Goal: Navigation & Orientation: Find specific page/section

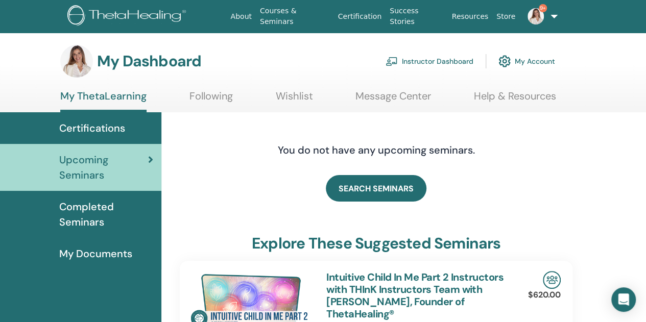
click at [99, 125] on span "Certifications" at bounding box center [92, 127] width 66 height 15
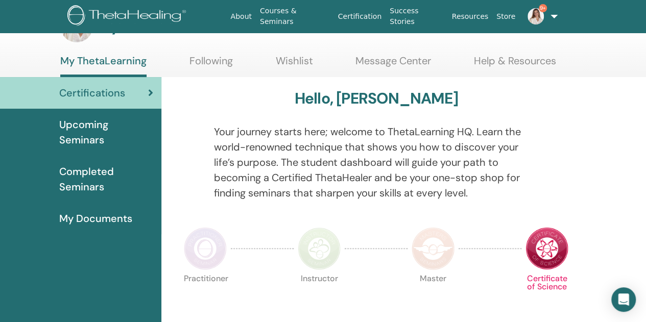
scroll to position [51, 0]
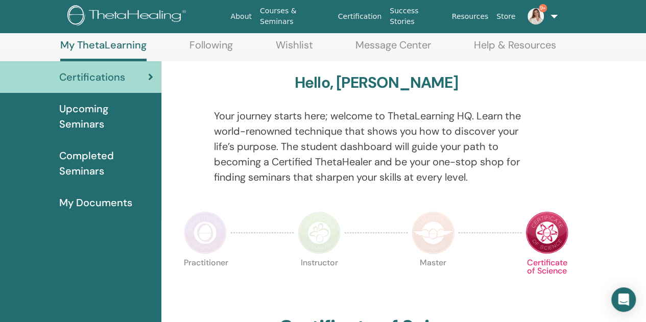
click at [86, 167] on span "Completed Seminars" at bounding box center [106, 163] width 94 height 31
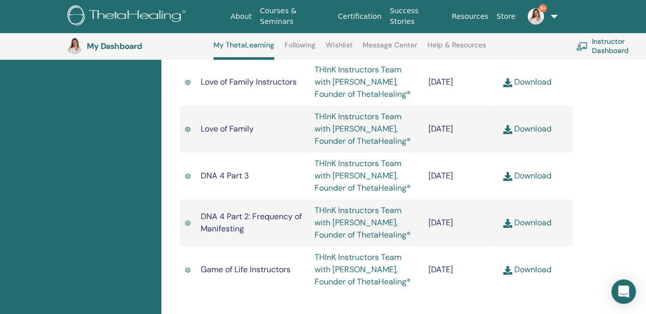
scroll to position [2426, 0]
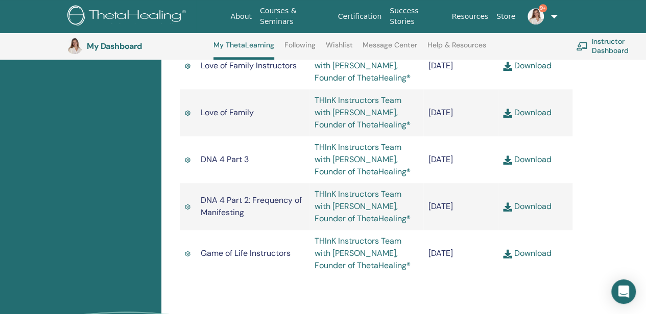
click at [533, 12] on img at bounding box center [535, 16] width 16 height 16
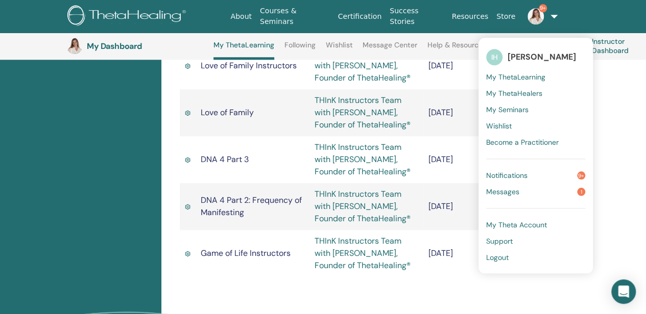
click at [514, 174] on span "Notifications" at bounding box center [506, 175] width 41 height 9
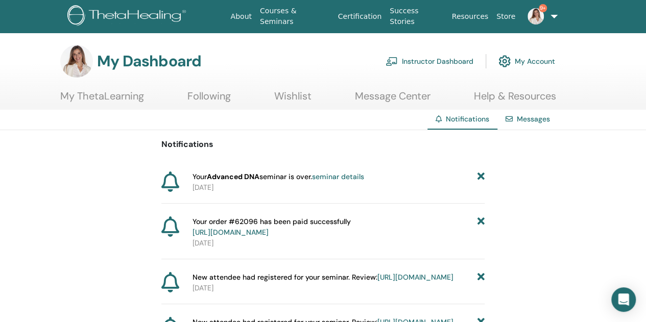
click at [479, 175] on icon at bounding box center [480, 177] width 7 height 11
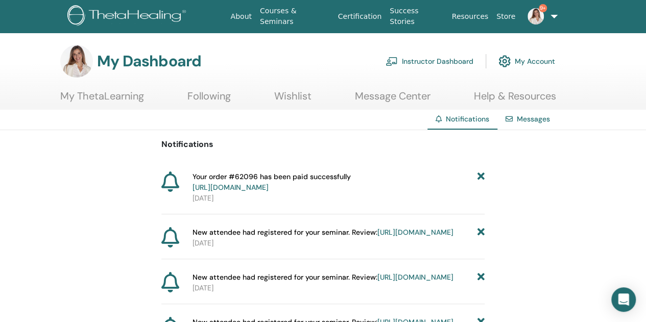
click at [480, 174] on icon at bounding box center [480, 182] width 7 height 21
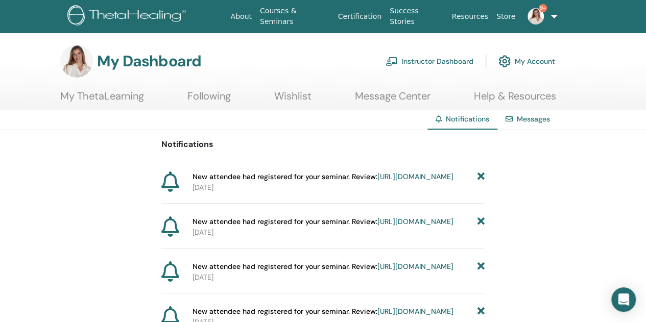
click at [479, 174] on icon at bounding box center [480, 177] width 7 height 11
click at [481, 173] on icon at bounding box center [480, 177] width 7 height 11
click at [482, 174] on icon at bounding box center [480, 177] width 7 height 11
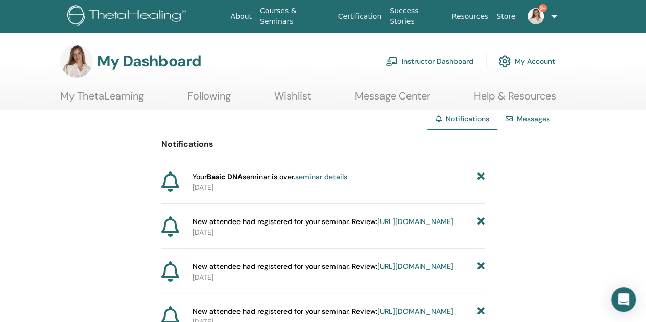
click at [482, 174] on icon at bounding box center [480, 177] width 7 height 11
click at [482, 177] on icon at bounding box center [480, 177] width 7 height 11
click at [482, 178] on icon at bounding box center [480, 177] width 7 height 11
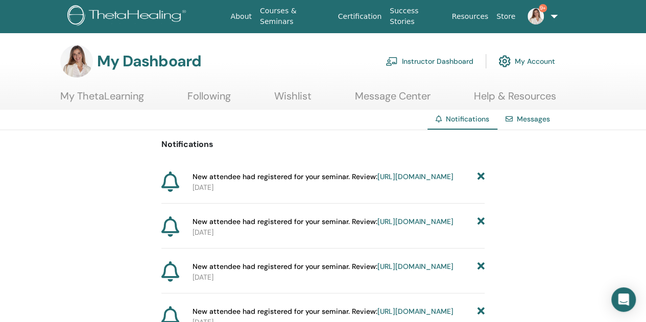
click at [481, 178] on icon at bounding box center [480, 177] width 7 height 11
click at [481, 179] on icon at bounding box center [480, 177] width 7 height 11
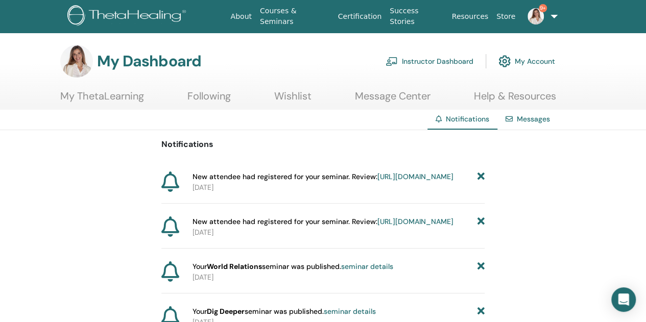
click at [481, 179] on icon at bounding box center [480, 177] width 7 height 11
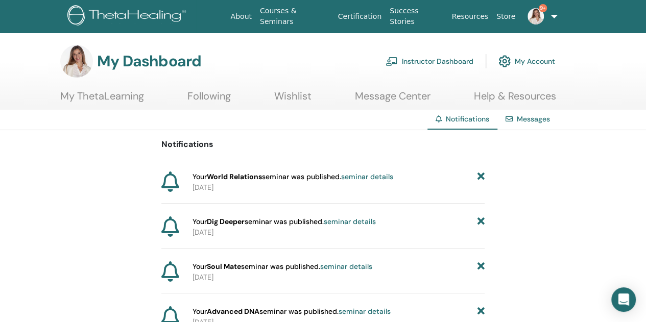
click at [480, 179] on icon at bounding box center [480, 177] width 7 height 11
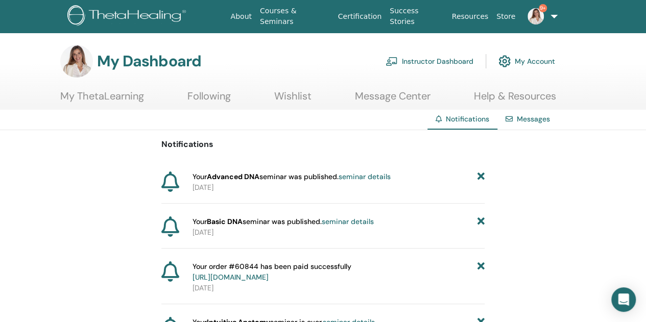
click at [480, 179] on icon at bounding box center [480, 177] width 7 height 11
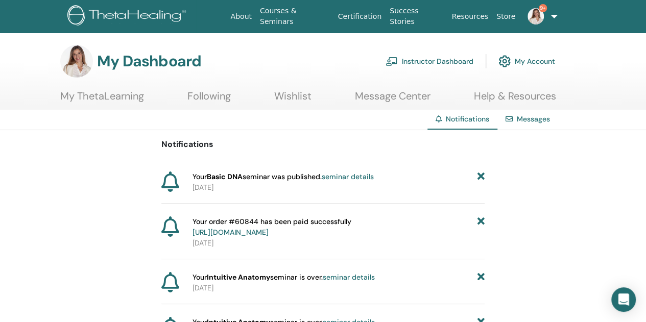
click at [480, 179] on icon at bounding box center [480, 177] width 7 height 11
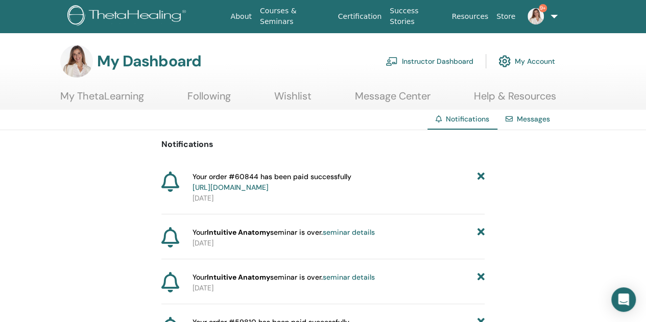
click at [480, 179] on icon at bounding box center [480, 182] width 7 height 21
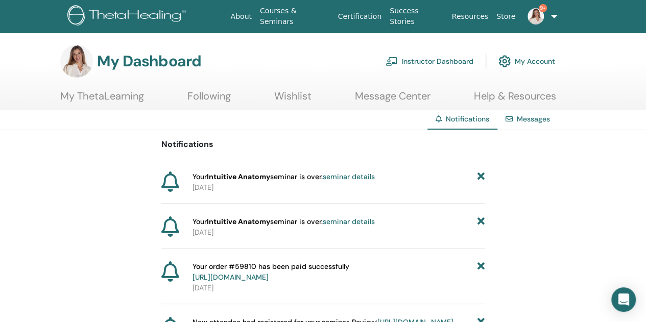
click at [480, 179] on icon at bounding box center [480, 177] width 7 height 11
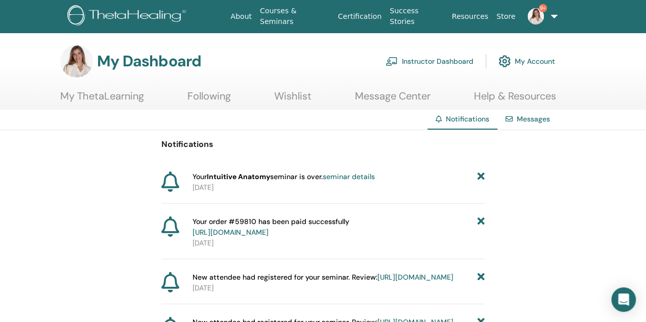
click at [480, 179] on icon at bounding box center [480, 177] width 7 height 11
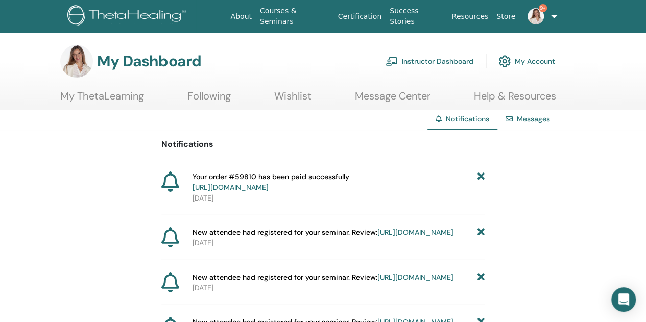
click at [480, 178] on icon at bounding box center [480, 182] width 7 height 21
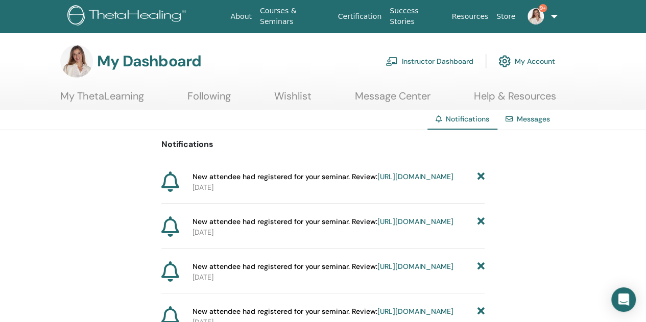
click at [480, 178] on icon at bounding box center [480, 177] width 7 height 11
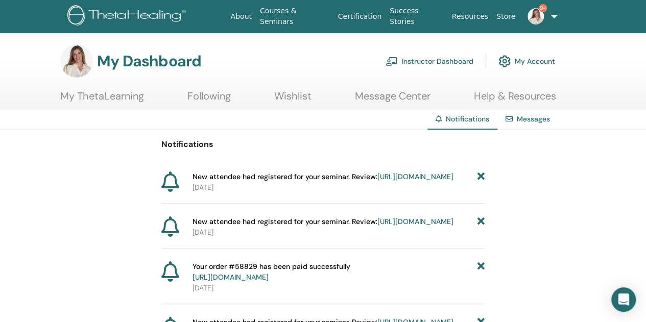
click at [480, 178] on icon at bounding box center [480, 177] width 7 height 11
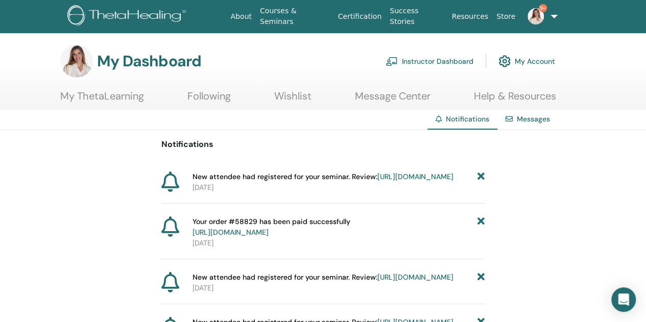
click at [480, 178] on icon at bounding box center [480, 177] width 7 height 11
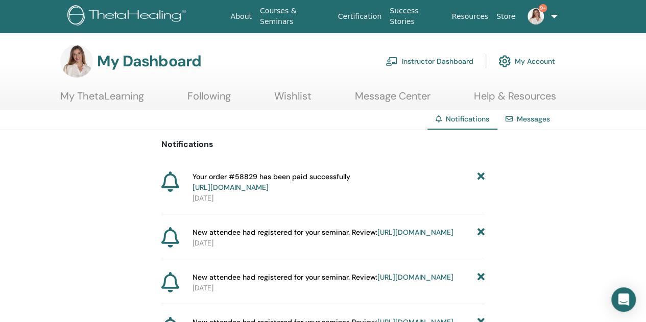
click at [480, 178] on icon at bounding box center [480, 182] width 7 height 21
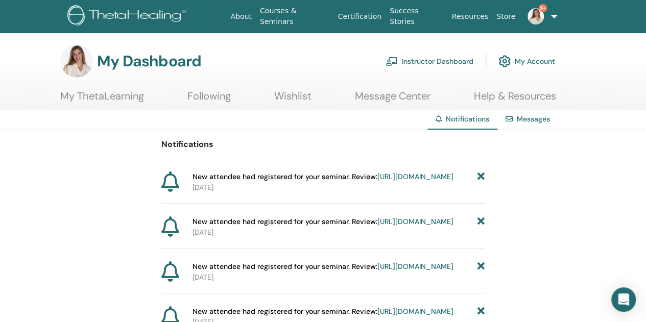
click at [480, 178] on icon at bounding box center [480, 177] width 7 height 11
click at [480, 177] on icon at bounding box center [480, 177] width 7 height 11
click at [480, 176] on icon at bounding box center [480, 177] width 7 height 11
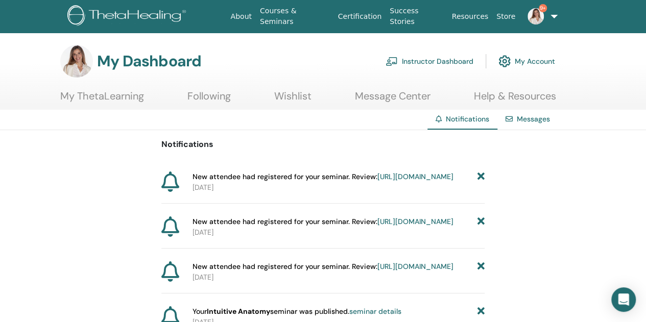
click at [480, 177] on icon at bounding box center [480, 177] width 7 height 11
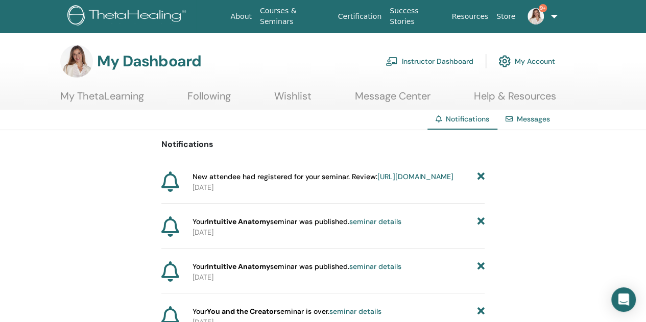
click at [480, 177] on icon at bounding box center [480, 177] width 7 height 11
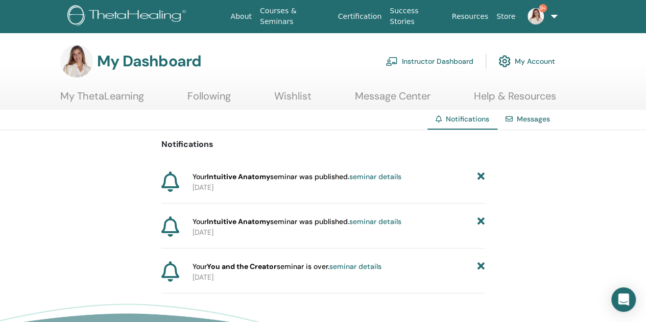
click at [480, 177] on icon at bounding box center [480, 177] width 7 height 11
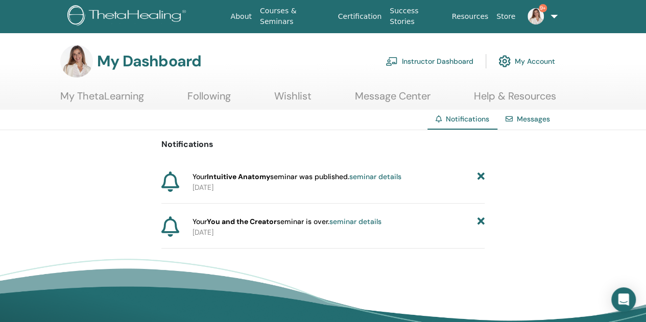
click at [480, 177] on icon at bounding box center [480, 177] width 7 height 11
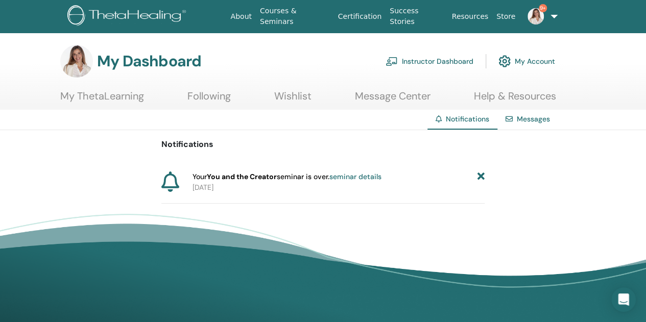
click at [480, 177] on icon at bounding box center [480, 177] width 7 height 11
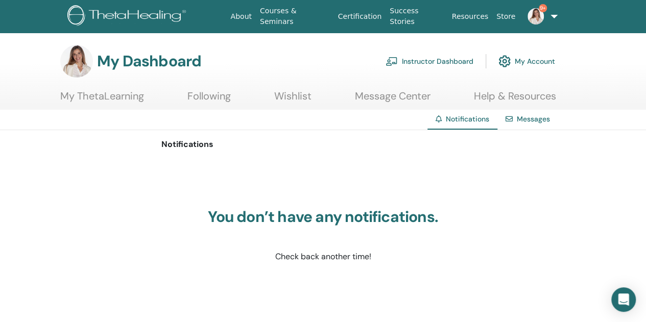
click at [533, 119] on link "Messages" at bounding box center [533, 118] width 33 height 9
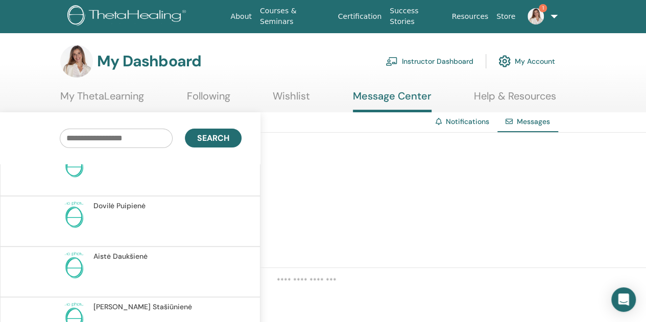
scroll to position [562, 0]
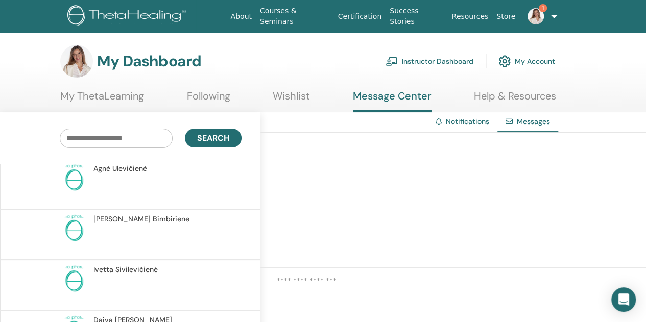
click at [528, 18] on img at bounding box center [535, 16] width 16 height 16
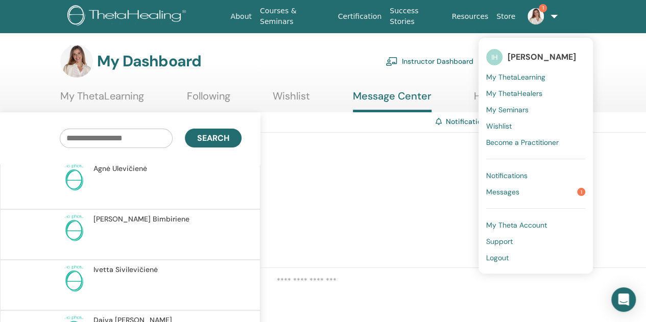
click at [509, 189] on span "Messages" at bounding box center [502, 191] width 33 height 9
